Goal: Task Accomplishment & Management: Use online tool/utility

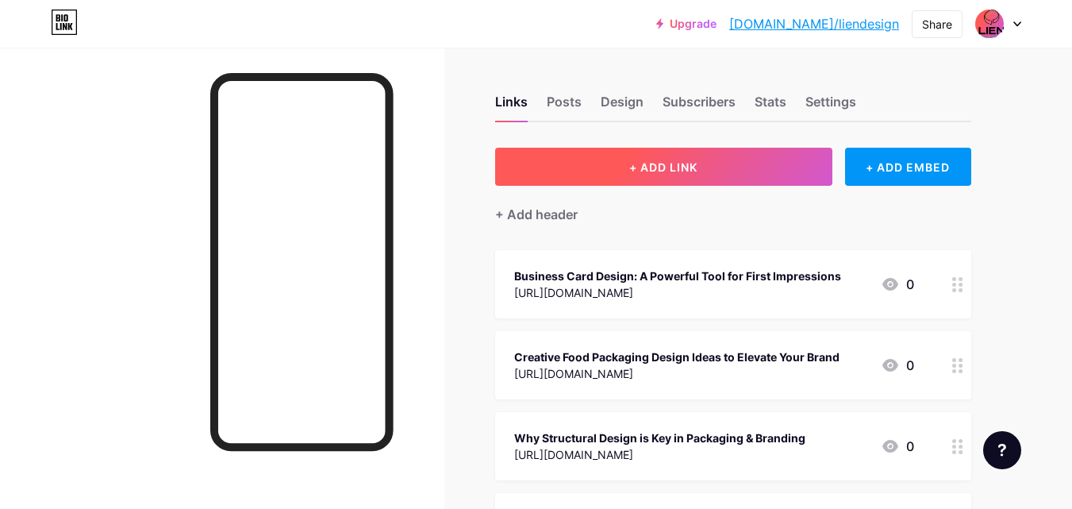
click at [650, 173] on span "+ ADD LINK" at bounding box center [663, 166] width 68 height 13
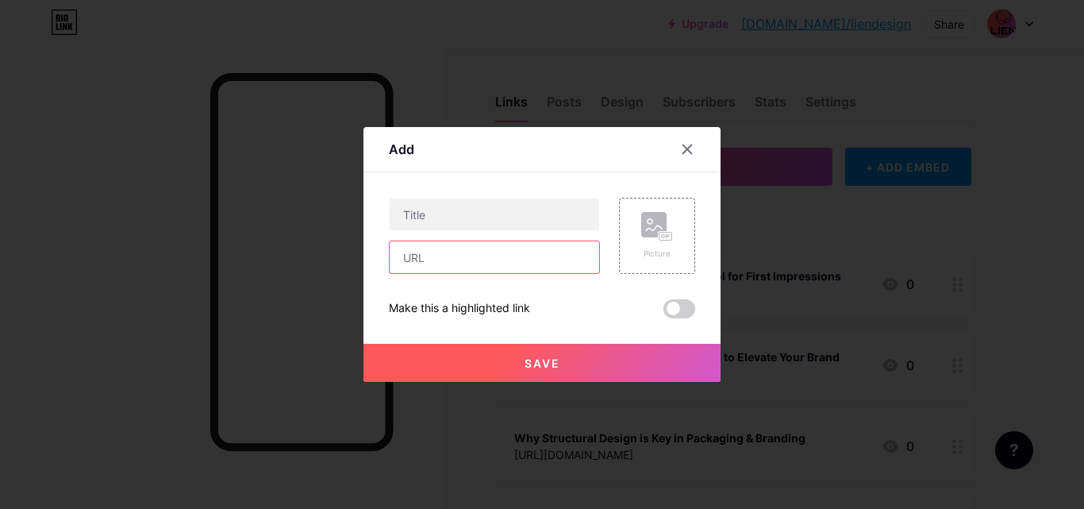
click at [441, 262] on input "text" at bounding box center [494, 257] width 209 height 32
paste input "[URL][DOMAIN_NAME]"
type input "[URL][DOMAIN_NAME]"
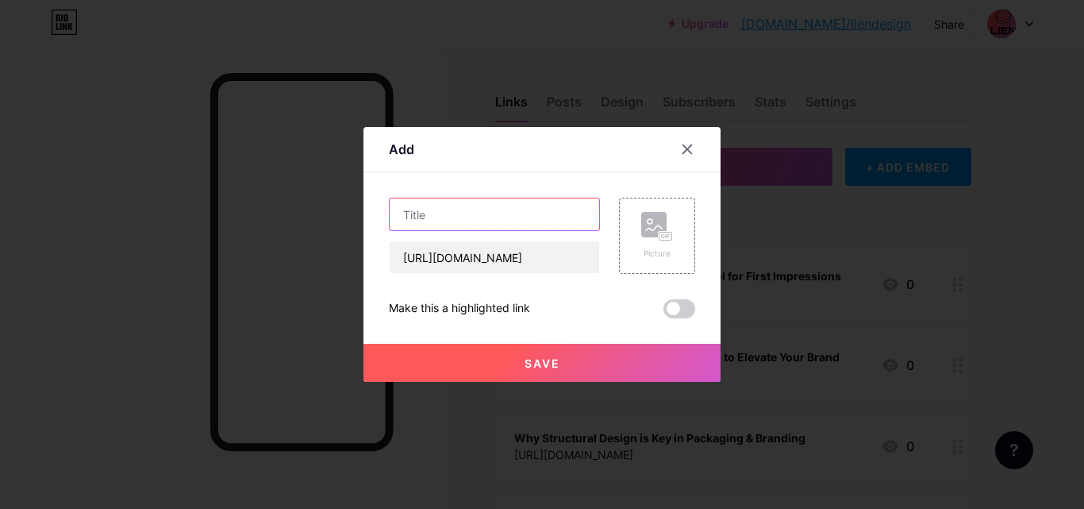
click at [457, 225] on input "text" at bounding box center [494, 214] width 209 height 32
paste input "Elevate Your Brand with Stunning Hemming Wine Label Design"
type input "Elevate Your Brand with Stunning Hemming Wine Label Design"
click at [685, 310] on span at bounding box center [679, 308] width 32 height 19
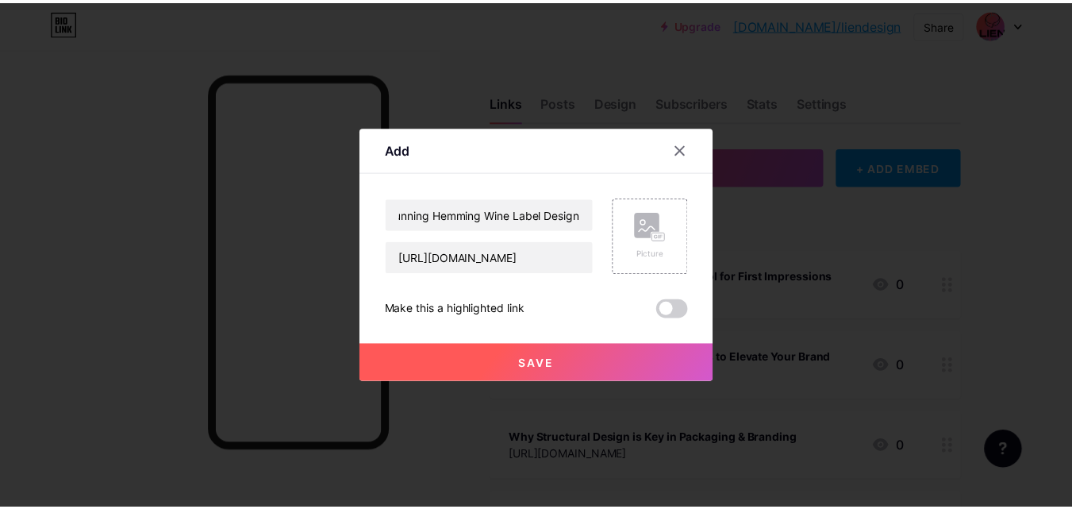
scroll to position [0, 0]
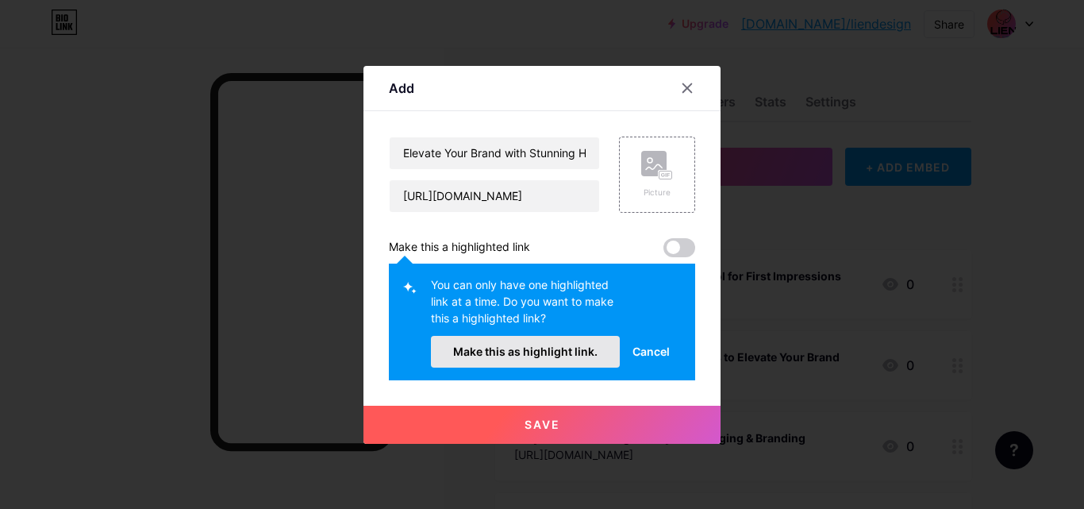
click at [544, 351] on span "Make this as highlight link." at bounding box center [525, 350] width 144 height 13
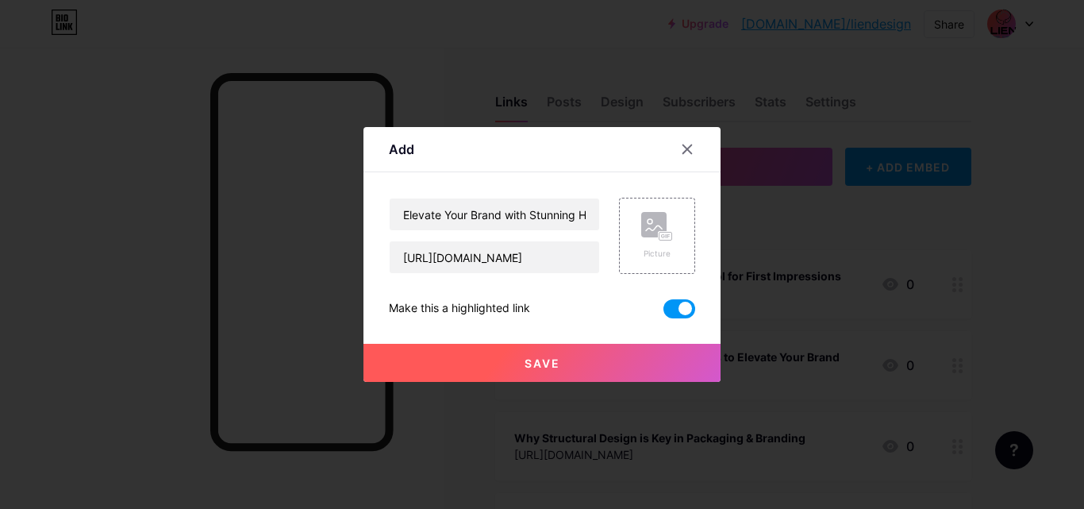
click at [541, 360] on span "Save" at bounding box center [542, 362] width 36 height 13
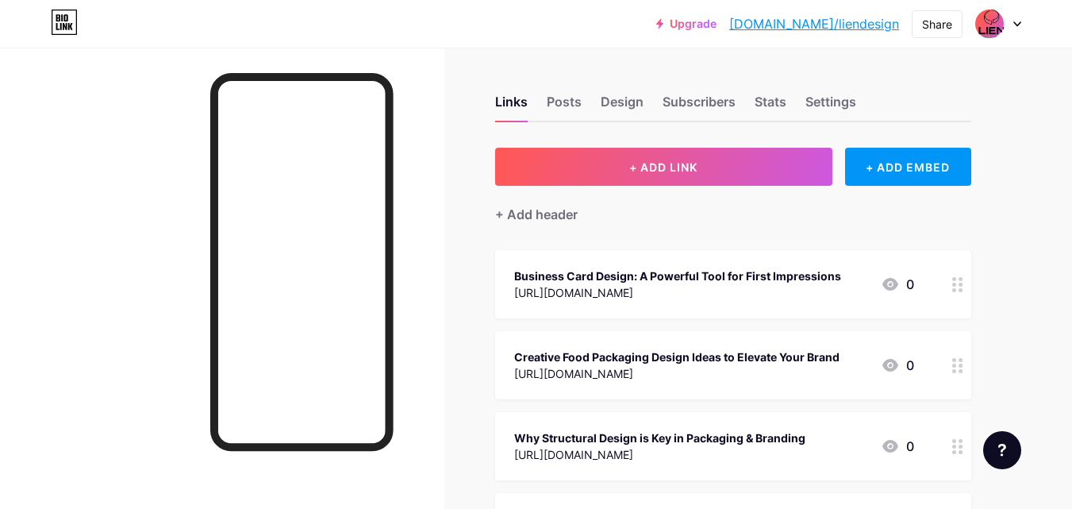
click at [808, 29] on link "[DOMAIN_NAME]/liendesign" at bounding box center [814, 23] width 170 height 19
